Goal: Transaction & Acquisition: Purchase product/service

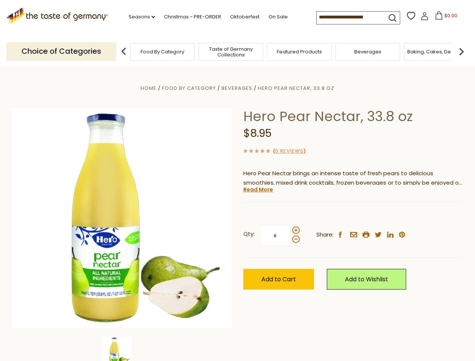
click at [237, 181] on div "Home Food By Category [GEOGRAPHIC_DATA] Hero Pear Nectar, 33.8 oz Hero Pear Nec…" at bounding box center [237, 229] width 463 height 290
click at [139, 17] on link "Seasons dropdown_arrow" at bounding box center [142, 17] width 26 height 8
click at [445, 18] on span "$0.00" at bounding box center [451, 15] width 13 height 6
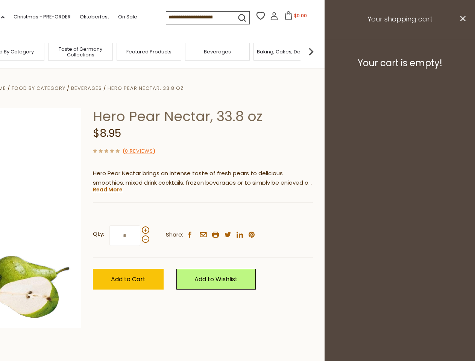
click at [64, 51] on div "All Seasons Recipes Game Day [DATE] [DATE] [DATE][PERSON_NAME] [DATE] Springfes…" at bounding box center [20, 176] width 85 height 319
click at [319, 51] on img at bounding box center [311, 51] width 15 height 15
click at [237, 215] on div "Qty: * Share: facebook email printer twitter linkedin pinterest" at bounding box center [203, 236] width 220 height 44
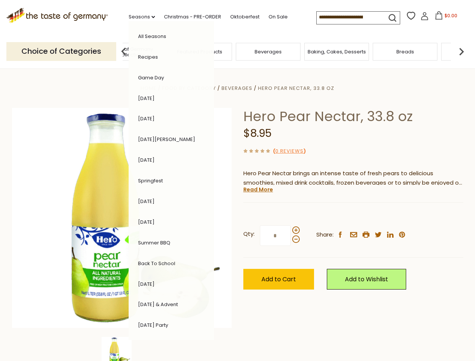
click at [122, 349] on img at bounding box center [117, 352] width 30 height 30
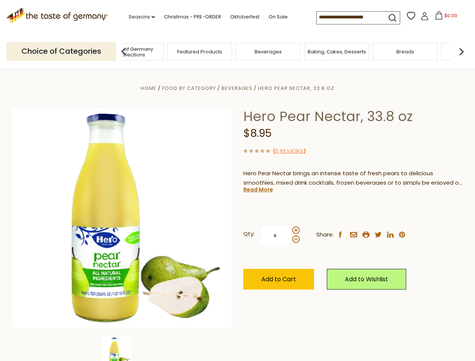
click at [122, 349] on img at bounding box center [117, 352] width 30 height 30
click at [258, 190] on link "Read More" at bounding box center [258, 190] width 30 height 8
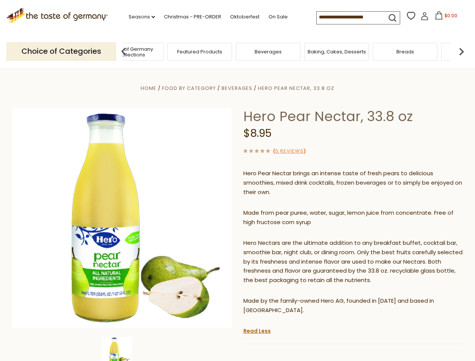
click at [296, 239] on p "Hero Nectars are the ultimate addition to any breakfast buffet, cocktail bar, s…" at bounding box center [353, 262] width 220 height 47
